Goal: Download file/media

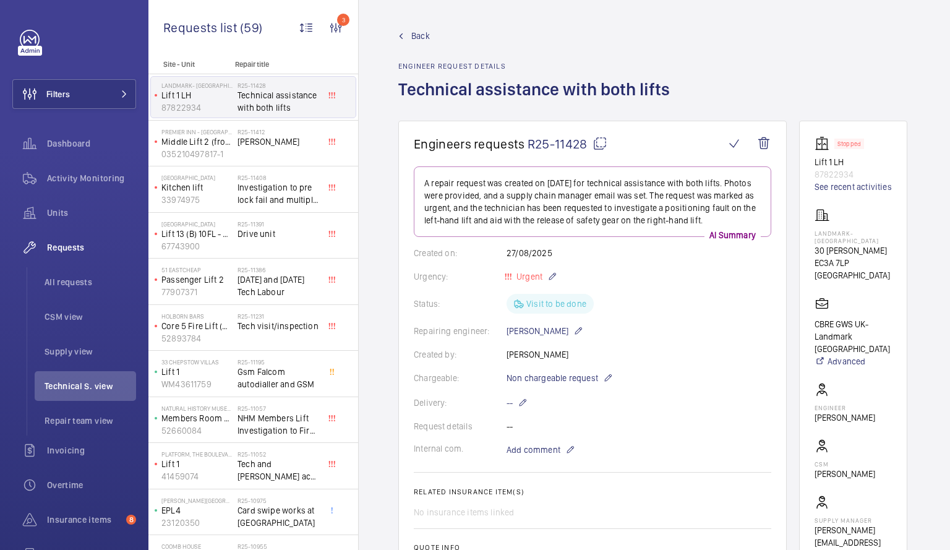
scroll to position [1378, 0]
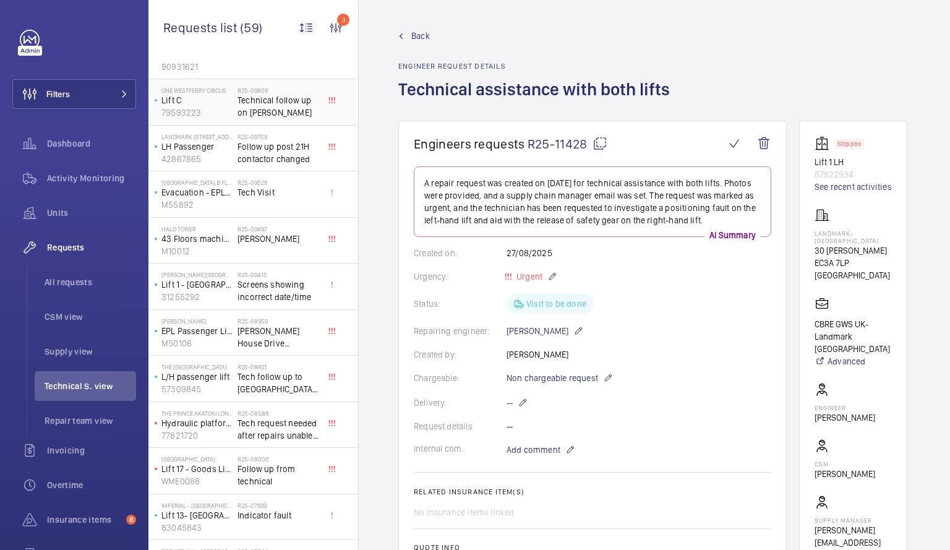
click at [262, 103] on span "Technical follow up on [PERSON_NAME]" at bounding box center [279, 106] width 82 height 25
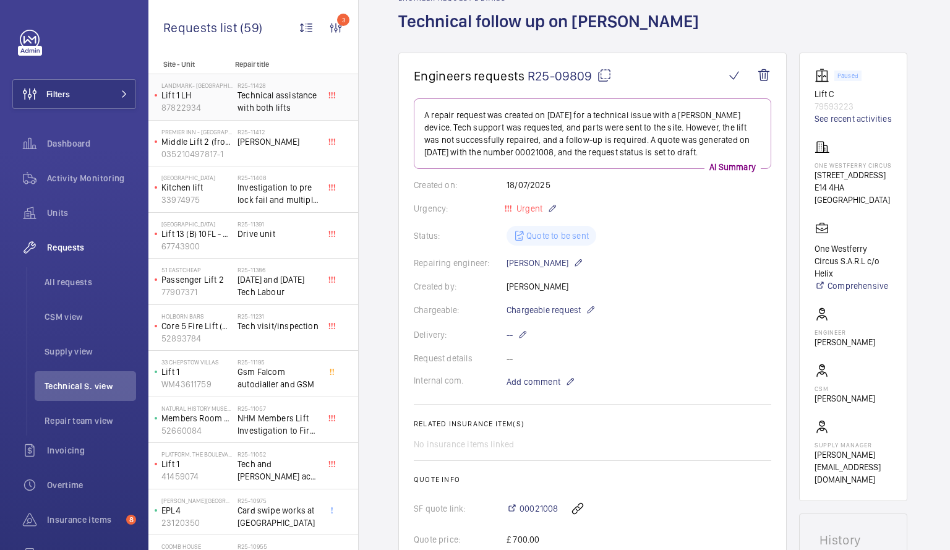
click at [262, 100] on span "Technical assistance with both lifts" at bounding box center [279, 101] width 82 height 25
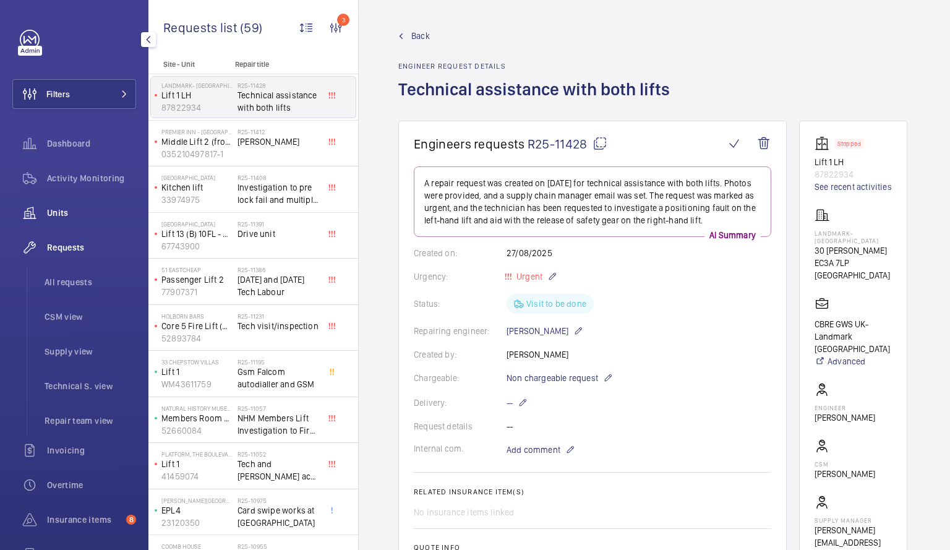
click at [49, 206] on div "Units" at bounding box center [74, 213] width 124 height 30
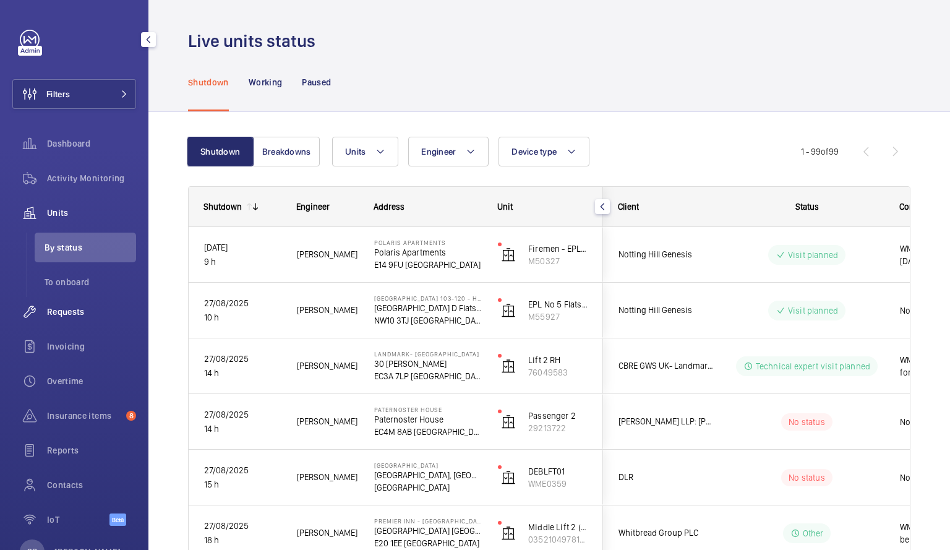
click at [88, 313] on span "Requests" at bounding box center [91, 312] width 89 height 12
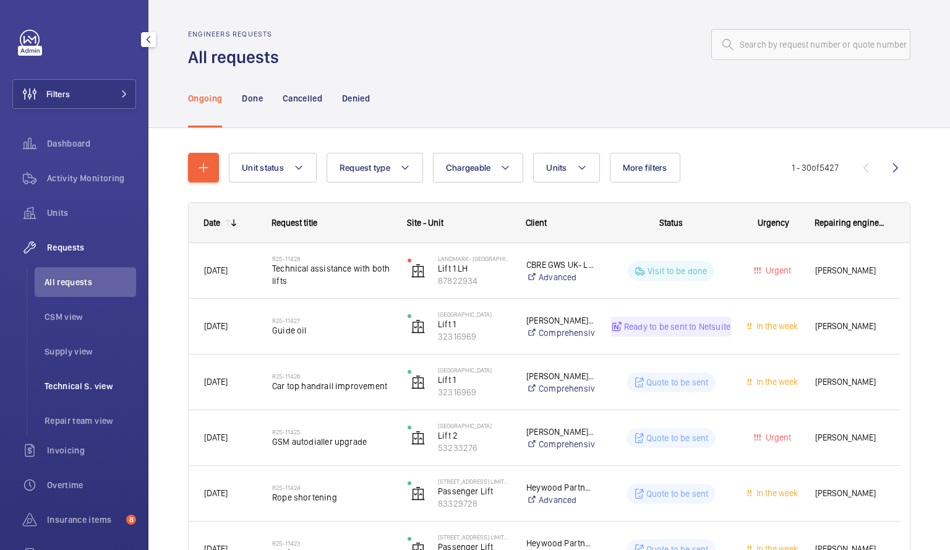
click at [100, 387] on span "Technical S. view" at bounding box center [91, 386] width 92 height 12
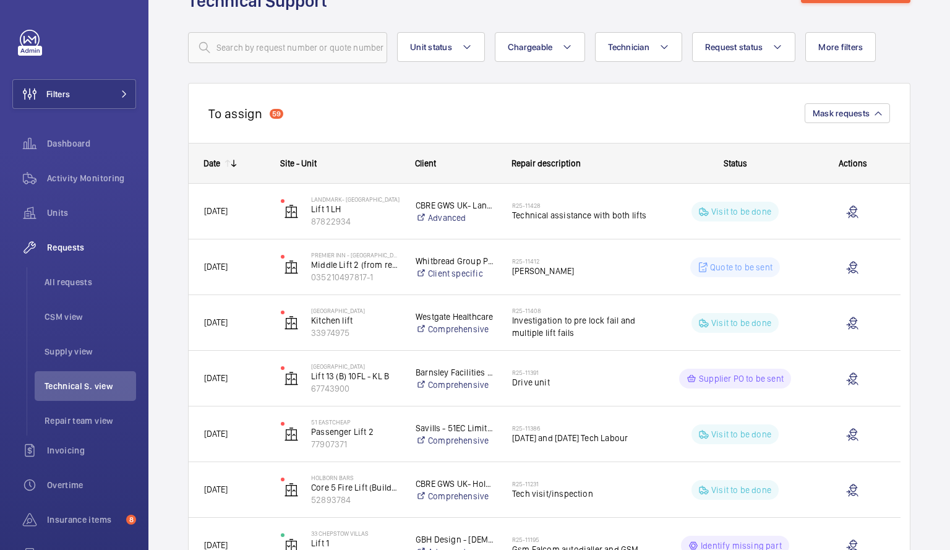
scroll to position [59, 0]
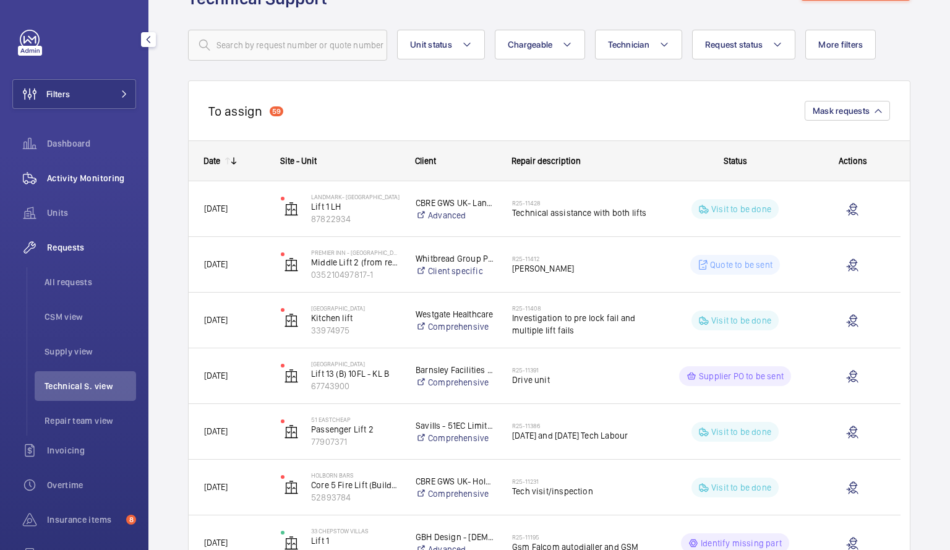
click at [106, 181] on span "Activity Monitoring" at bounding box center [91, 178] width 89 height 12
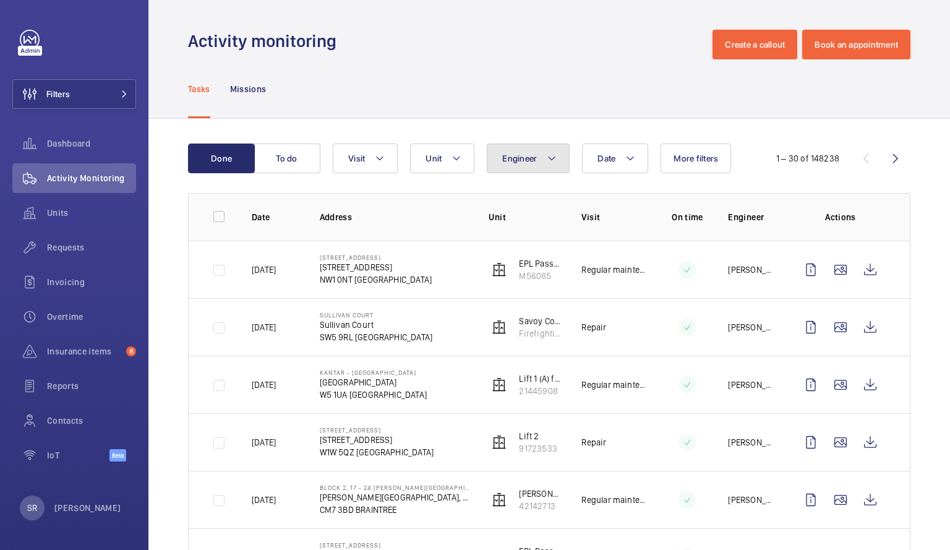
click at [533, 155] on span "Engineer" at bounding box center [519, 158] width 35 height 10
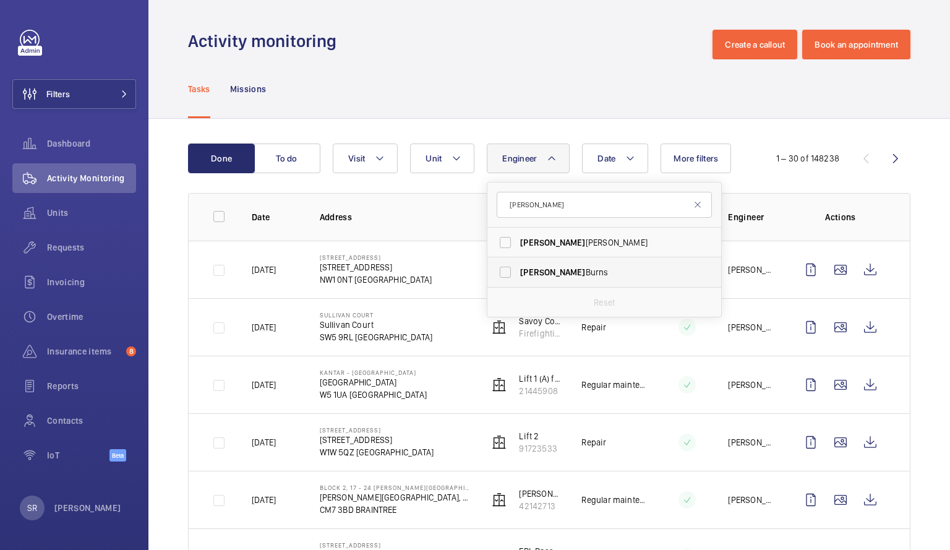
type input "[PERSON_NAME]"
click at [505, 270] on label "[PERSON_NAME]" at bounding box center [595, 272] width 215 height 30
click at [505, 270] on input "[PERSON_NAME]" at bounding box center [505, 272] width 25 height 25
checkbox input "true"
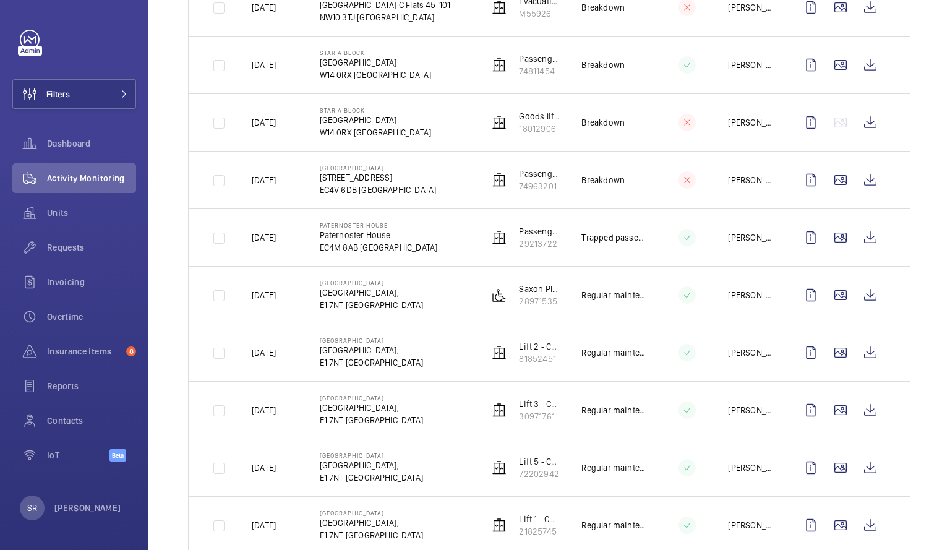
scroll to position [665, 0]
click at [866, 231] on wm-front-icon-button at bounding box center [871, 238] width 30 height 30
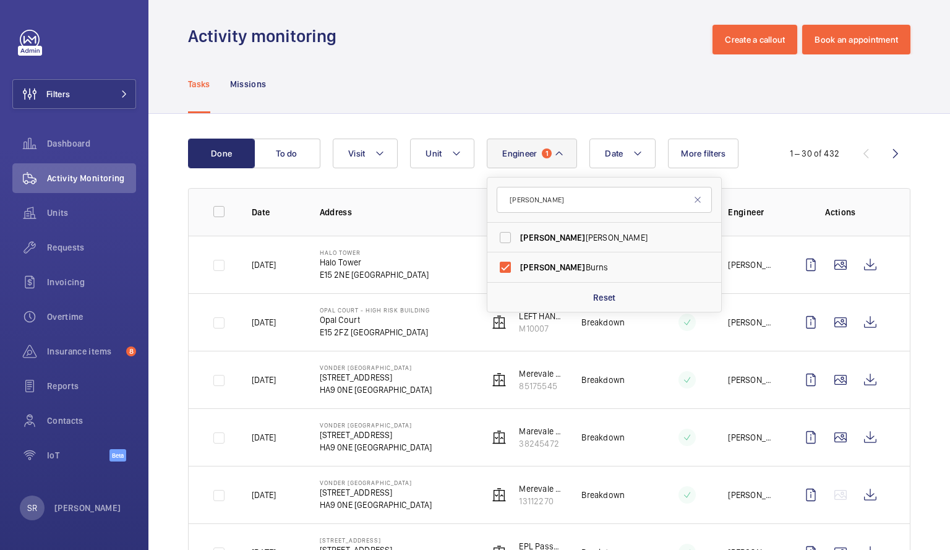
scroll to position [0, 0]
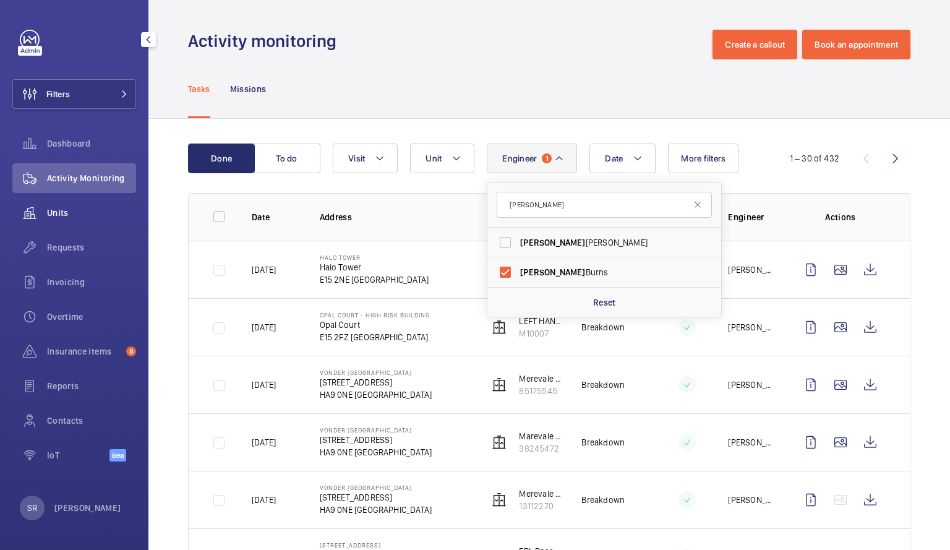
click at [78, 210] on span "Units" at bounding box center [91, 213] width 89 height 12
click at [61, 212] on span "Units" at bounding box center [91, 213] width 89 height 12
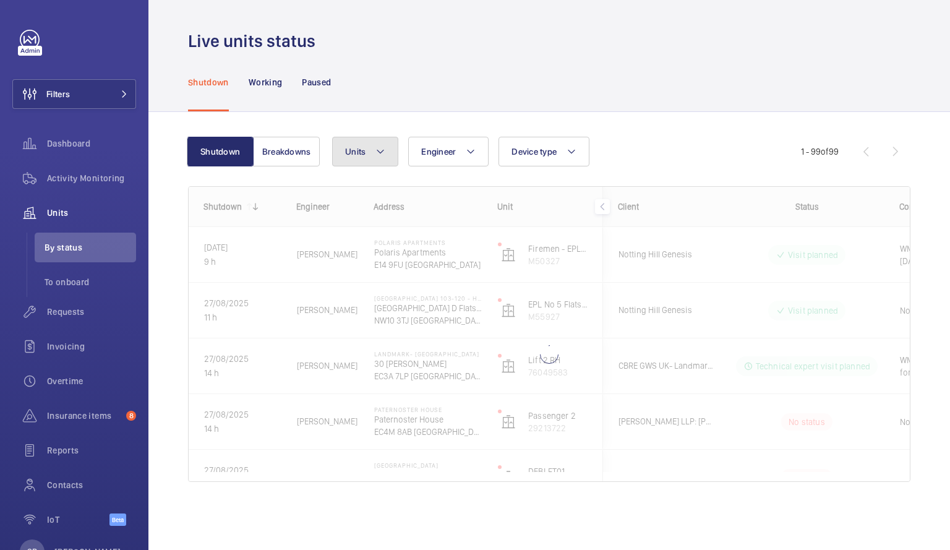
drag, startPoint x: 380, startPoint y: 144, endPoint x: 373, endPoint y: 158, distance: 16.3
click at [373, 158] on button "Units" at bounding box center [365, 152] width 66 height 30
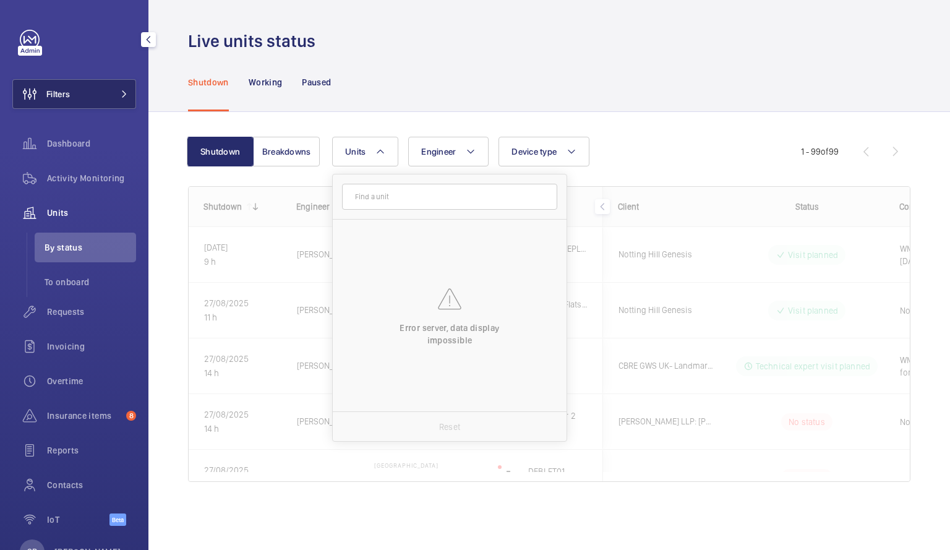
click at [97, 96] on button "Filters" at bounding box center [74, 94] width 124 height 30
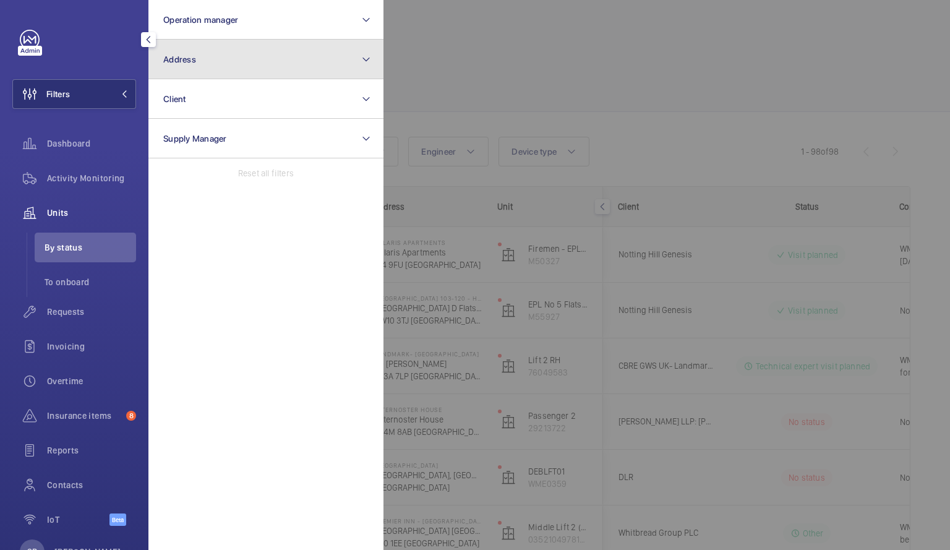
click at [278, 55] on button "Address" at bounding box center [265, 60] width 235 height 40
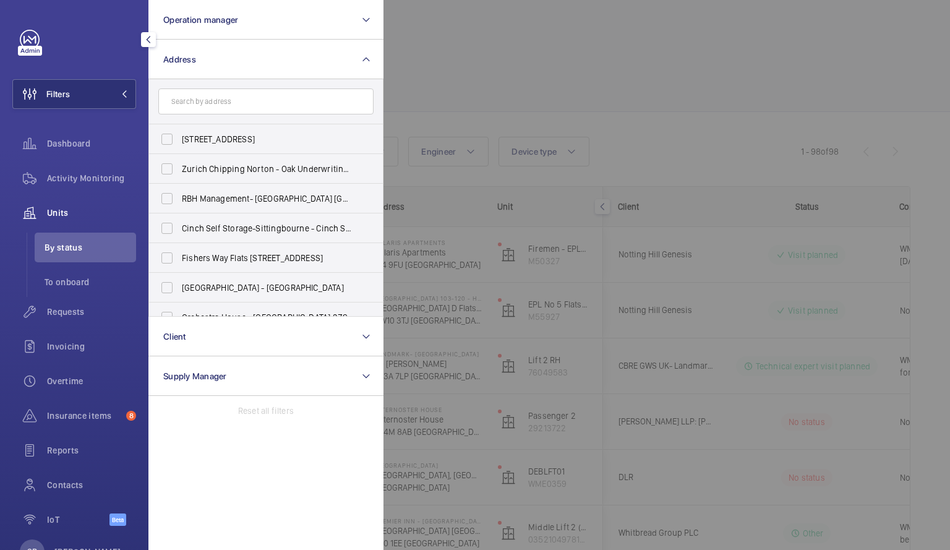
click at [257, 108] on input "text" at bounding box center [265, 101] width 215 height 26
type input "Hammersmith"
click at [251, 135] on span "[GEOGRAPHIC_DATA] - [GEOGRAPHIC_DATA], [STREET_ADDRESS]" at bounding box center [267, 139] width 170 height 12
click at [179, 135] on input "[GEOGRAPHIC_DATA] - [GEOGRAPHIC_DATA], [STREET_ADDRESS]" at bounding box center [167, 139] width 25 height 25
checkbox input "true"
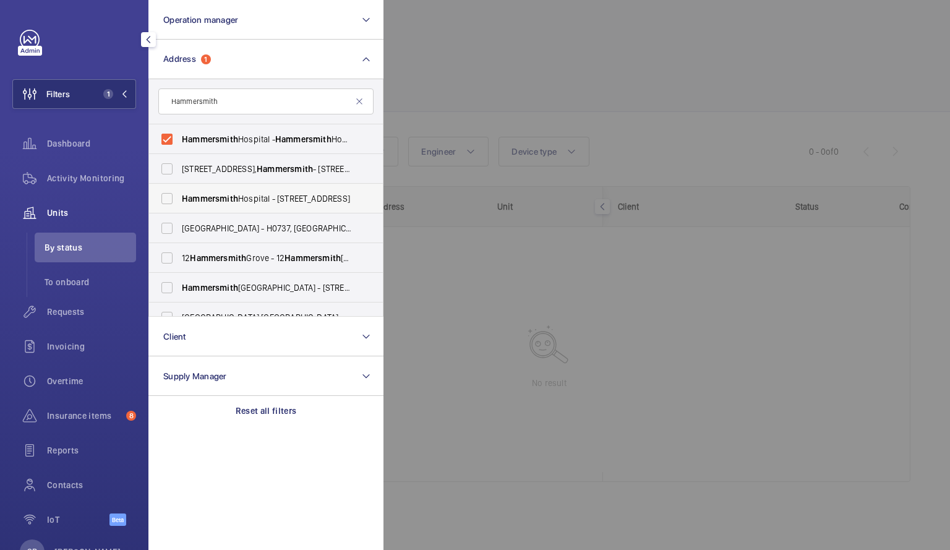
click at [167, 195] on label "[GEOGRAPHIC_DATA] - [STREET_ADDRESS]" at bounding box center [256, 199] width 215 height 30
click at [167, 195] on input "[GEOGRAPHIC_DATA] - [STREET_ADDRESS]" at bounding box center [167, 198] width 25 height 25
checkbox input "true"
click at [598, 82] on div at bounding box center [859, 275] width 950 height 550
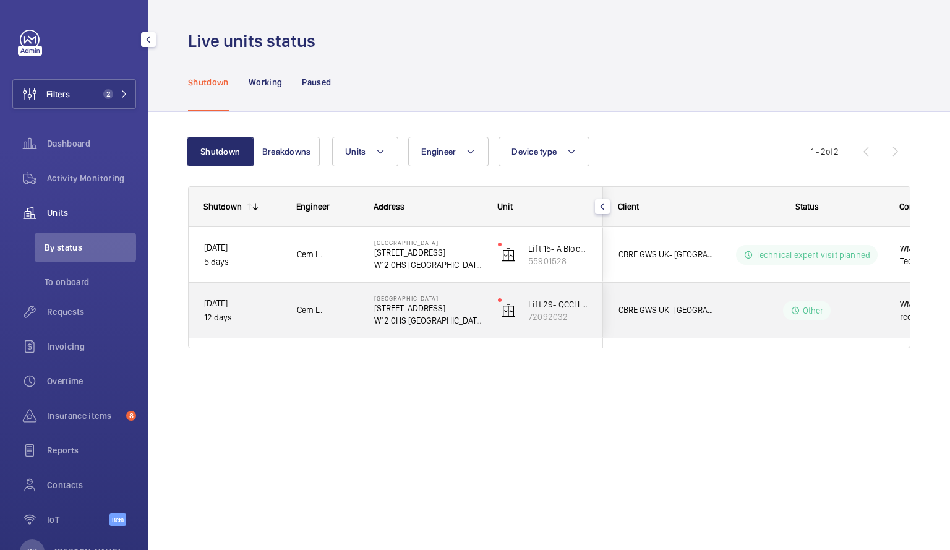
click at [458, 304] on p "[STREET_ADDRESS]" at bounding box center [428, 308] width 108 height 12
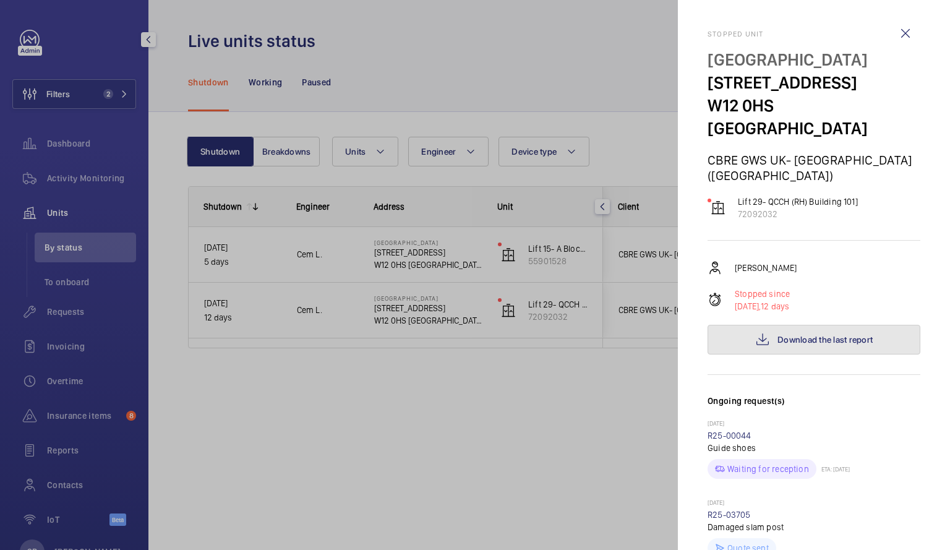
click at [843, 335] on span "Download the last report" at bounding box center [825, 340] width 95 height 10
click at [416, 256] on div at bounding box center [475, 275] width 950 height 550
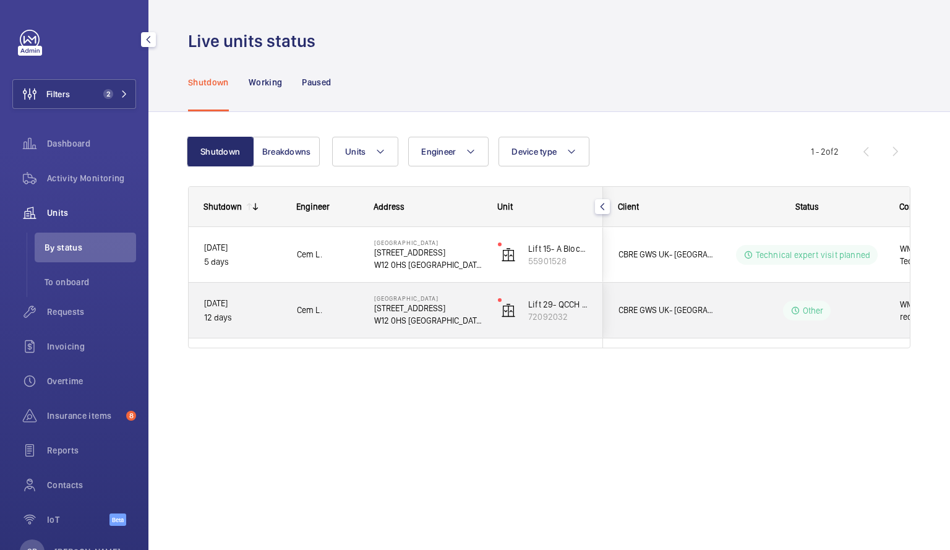
click at [660, 316] on span "CBRE GWS UK- [GEOGRAPHIC_DATA] ([GEOGRAPHIC_DATA])" at bounding box center [666, 310] width 95 height 14
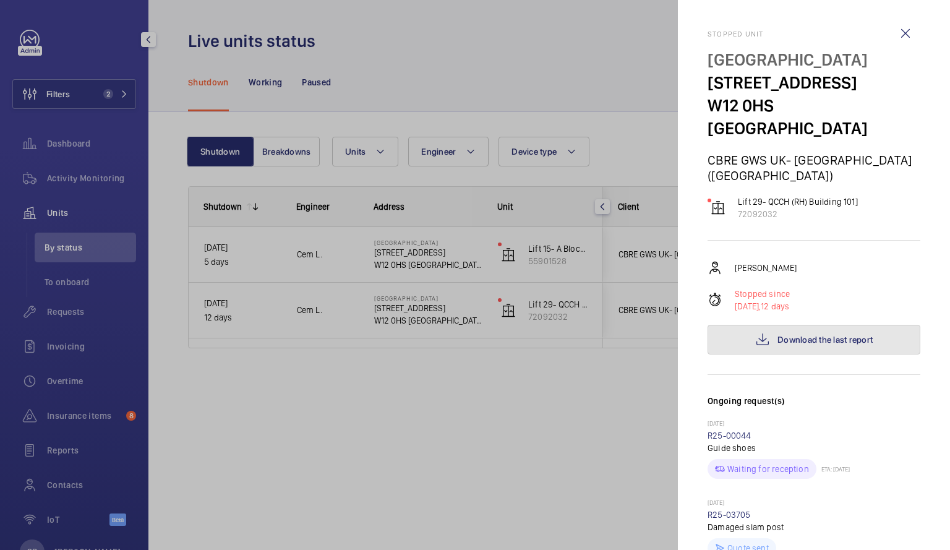
click at [824, 325] on button "Download the last report" at bounding box center [814, 340] width 213 height 30
